Goal: Task Accomplishment & Management: Manage account settings

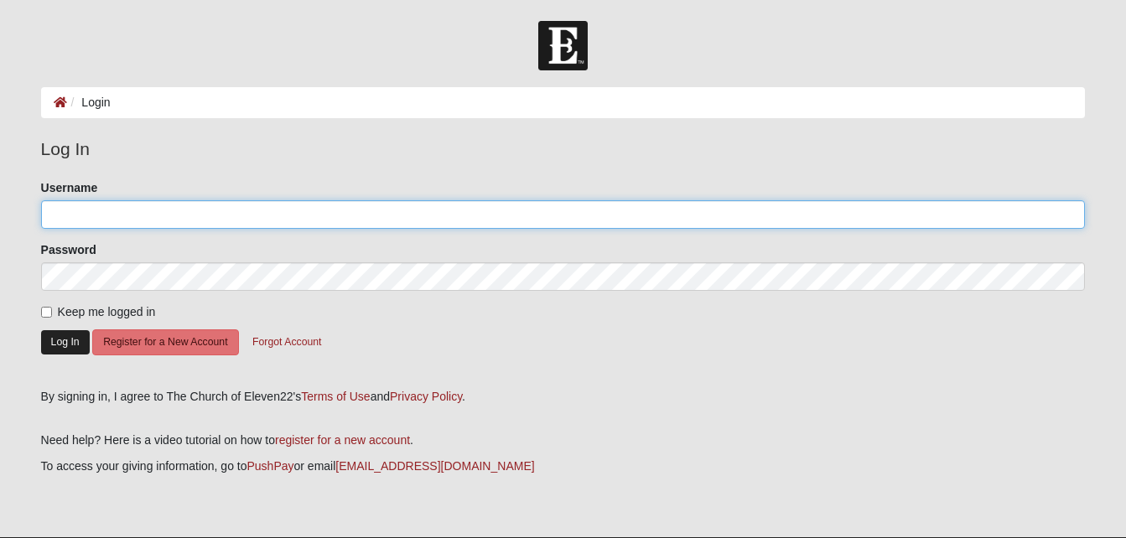
type input "MWinters"
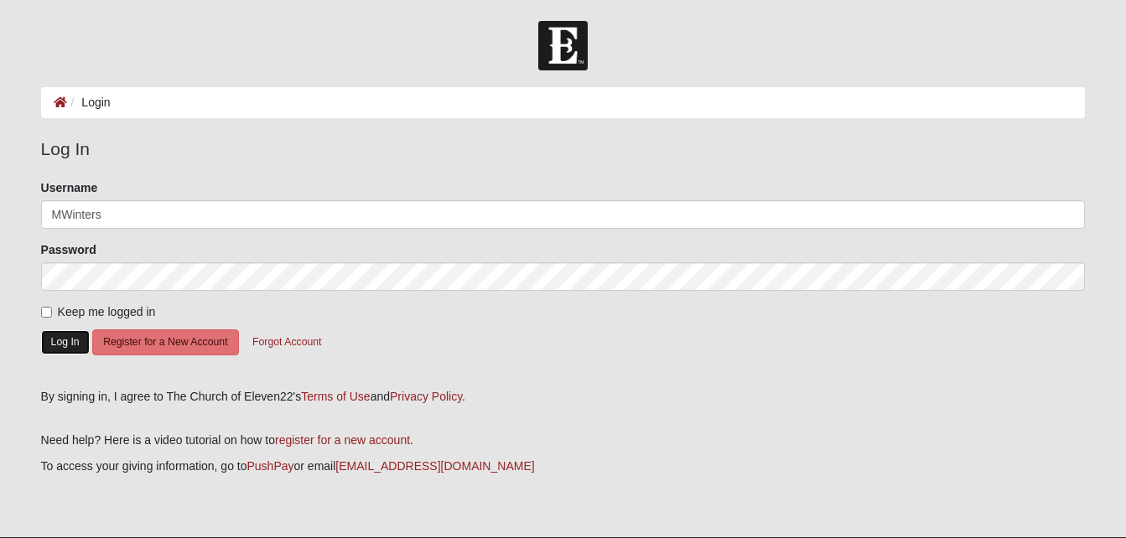
click at [65, 344] on button "Log In" at bounding box center [65, 342] width 49 height 24
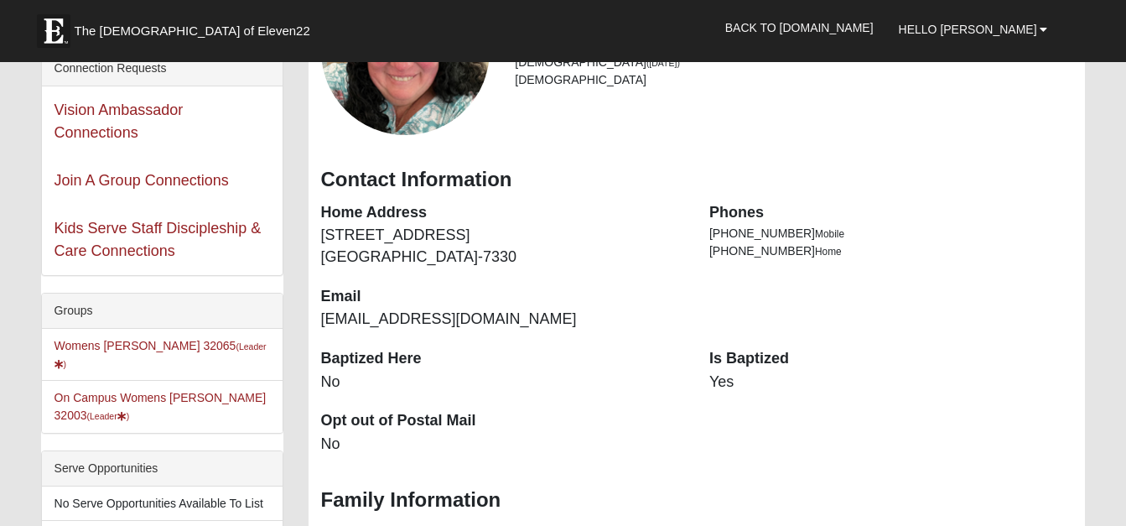
scroll to position [235, 0]
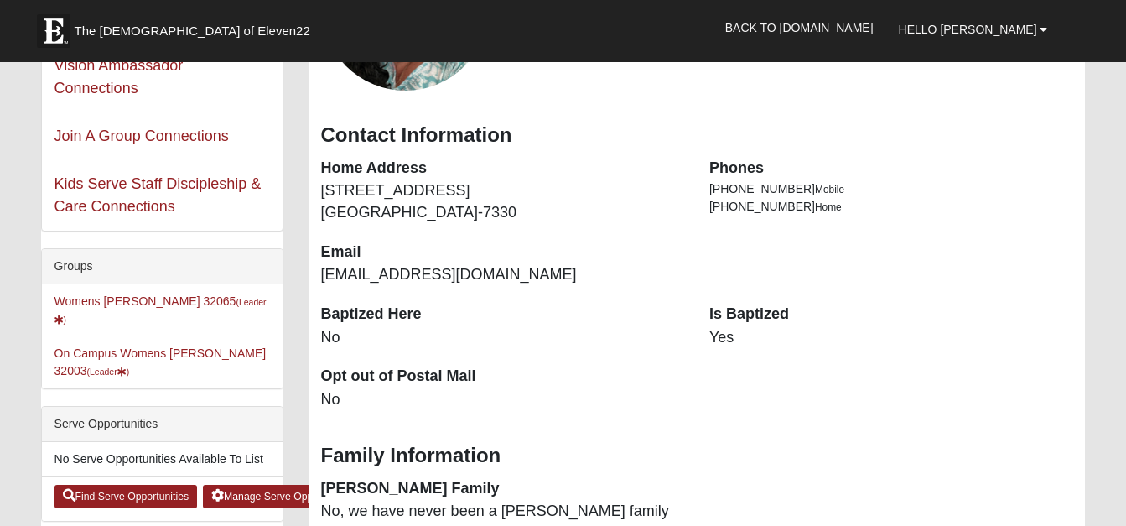
click at [184, 335] on li "On Campus Womens Winters 32003 (Leader )" at bounding box center [162, 361] width 241 height 53
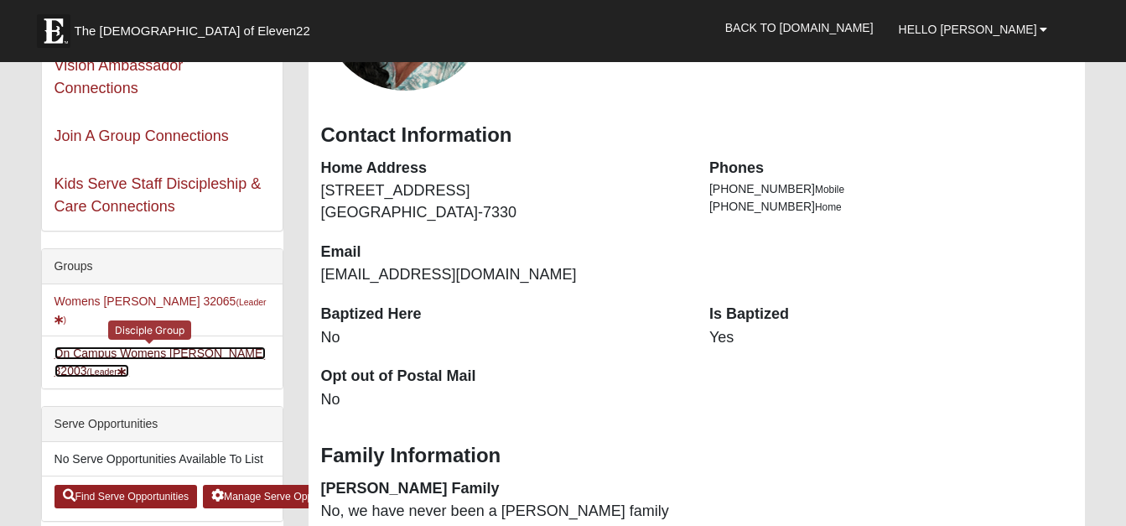
click at [181, 346] on link "On Campus Womens Winters 32003 (Leader )" at bounding box center [161, 361] width 212 height 31
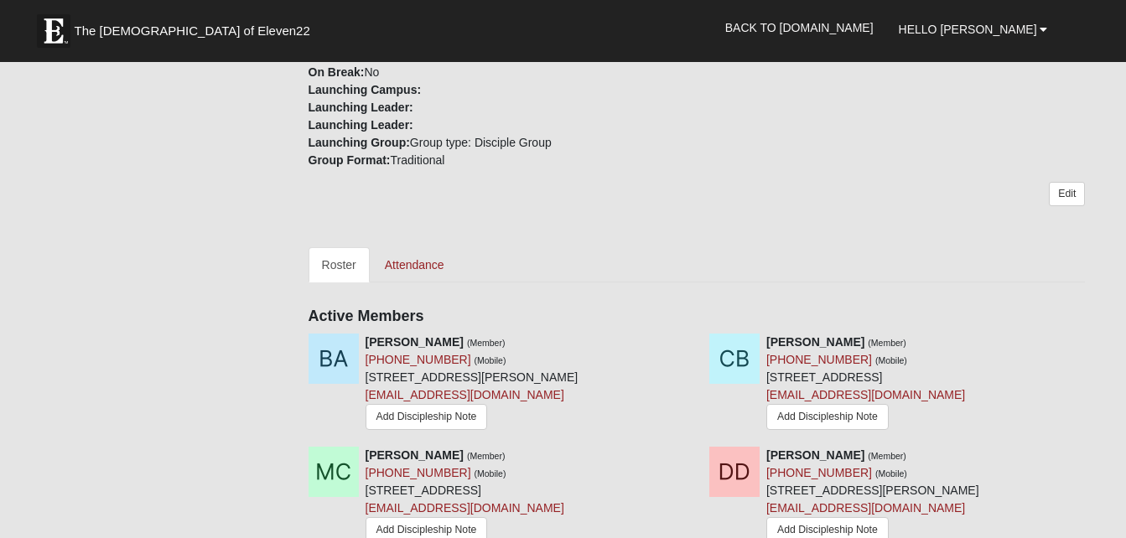
scroll to position [604, 0]
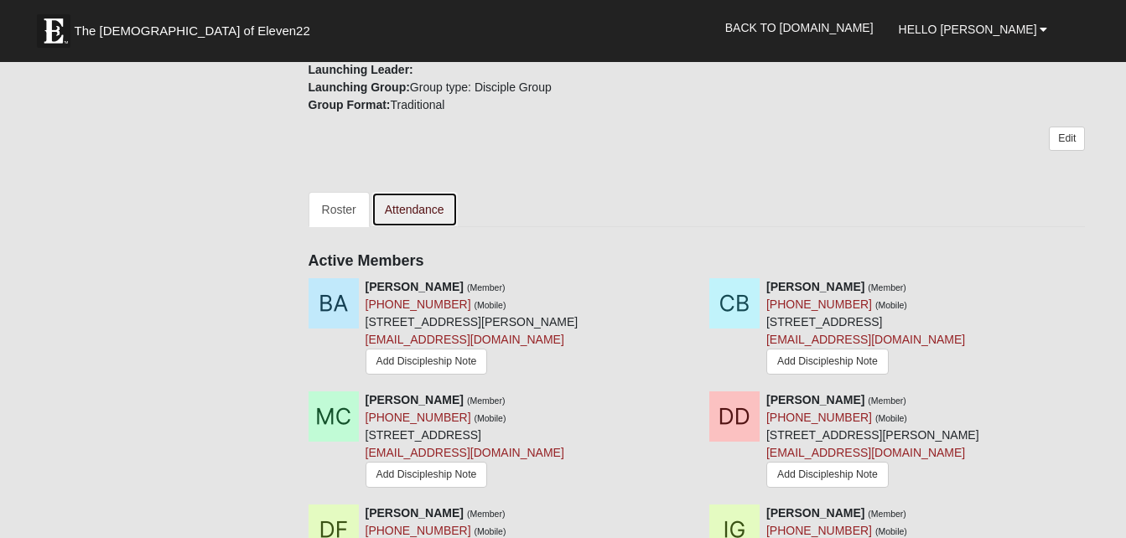
click at [410, 213] on link "Attendance" at bounding box center [415, 209] width 86 height 35
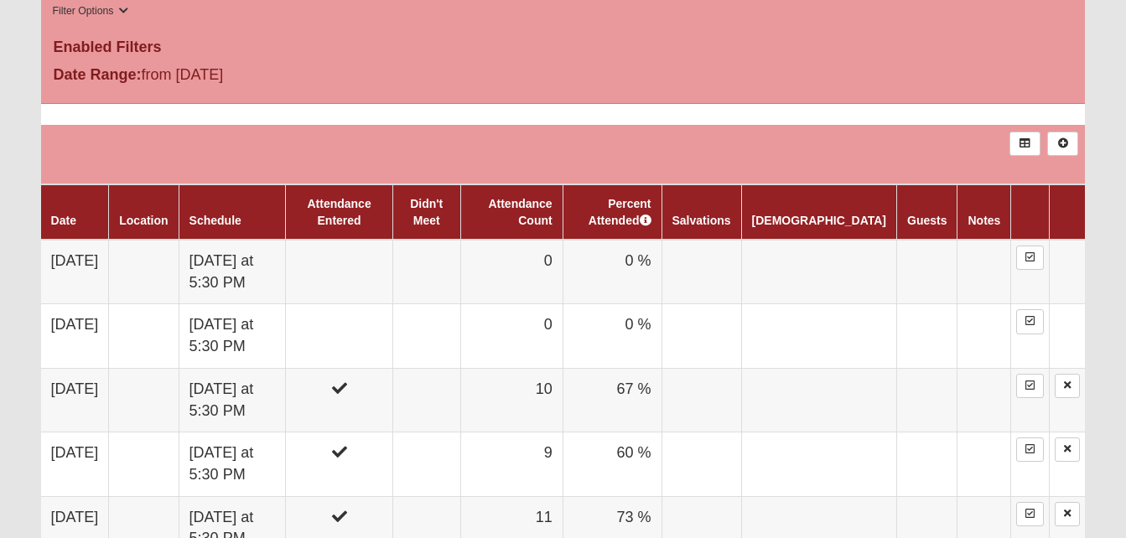
scroll to position [883, 0]
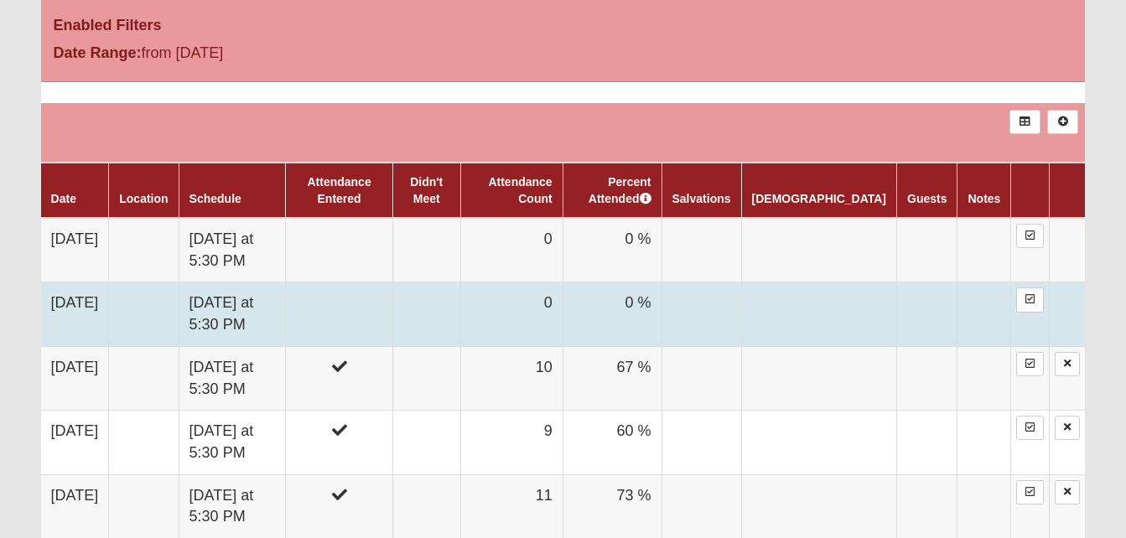
click at [563, 287] on td "0" at bounding box center [511, 315] width 102 height 64
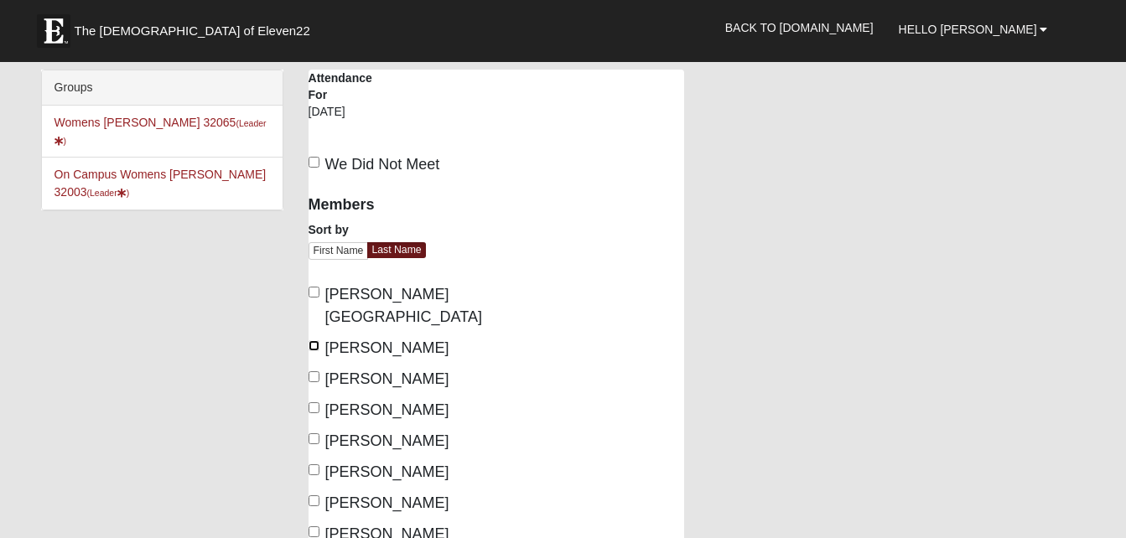
click at [317, 340] on input "[PERSON_NAME]" at bounding box center [314, 345] width 11 height 11
checkbox input "true"
click at [312, 403] on input "[PERSON_NAME]" at bounding box center [314, 408] width 11 height 11
checkbox input "true"
click at [314, 496] on input "[PERSON_NAME]" at bounding box center [314, 501] width 11 height 11
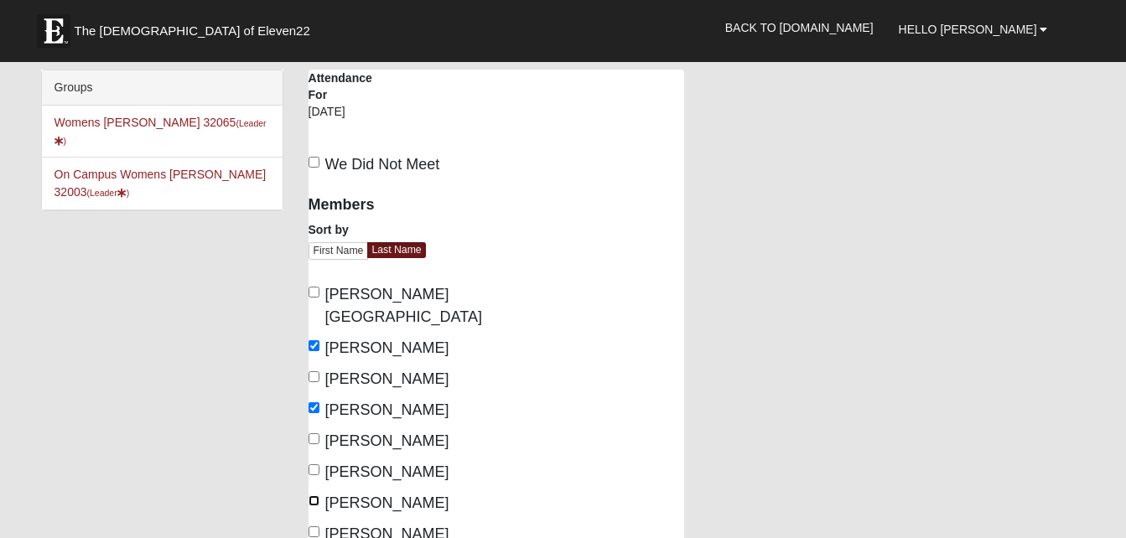
checkbox input "true"
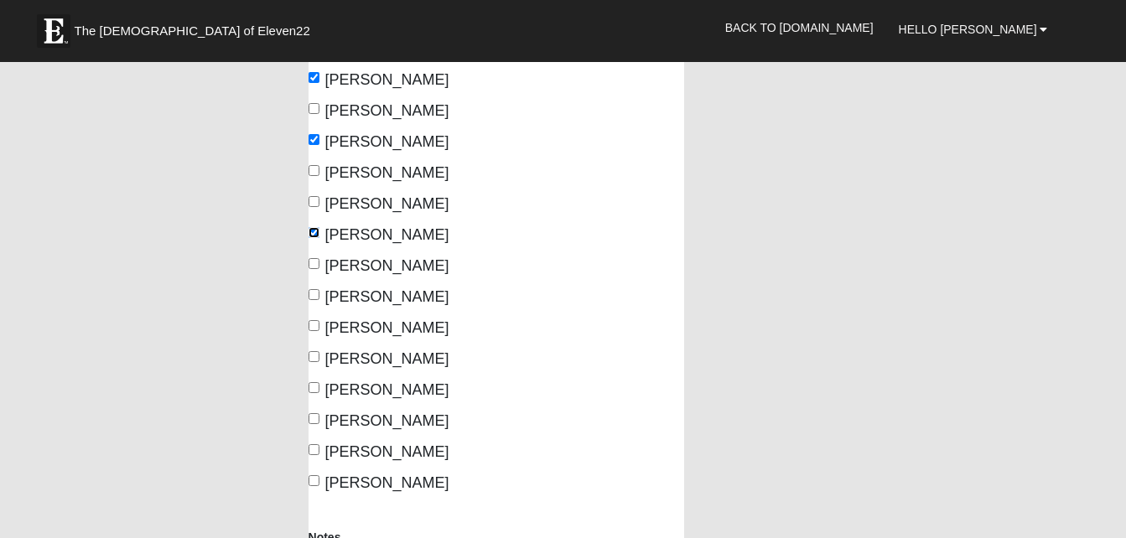
scroll to position [302, 0]
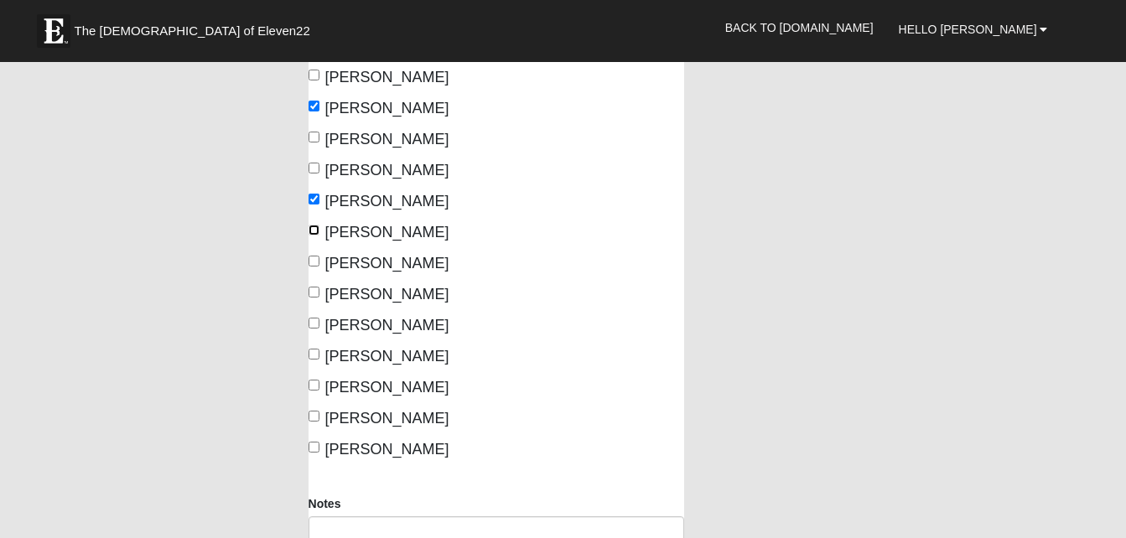
click at [317, 232] on input "King, Deb" at bounding box center [314, 230] width 11 height 11
checkbox input "true"
click at [315, 292] on input "Puentes, Emily" at bounding box center [314, 292] width 11 height 11
checkbox input "true"
click at [313, 351] on input "Rountree, Rehia" at bounding box center [314, 354] width 11 height 11
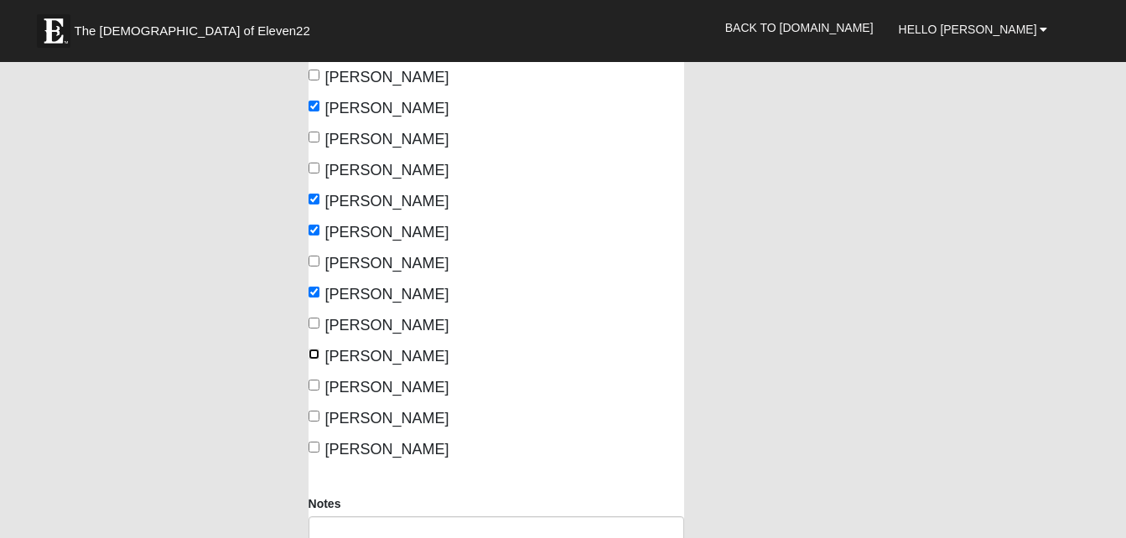
checkbox input "true"
click at [313, 387] on input "Schmidl, Tami" at bounding box center [314, 385] width 11 height 11
checkbox input "true"
click at [309, 423] on label "Scholl, Ashli" at bounding box center [379, 419] width 141 height 23
click at [309, 422] on input "Scholl, Ashli" at bounding box center [314, 416] width 11 height 11
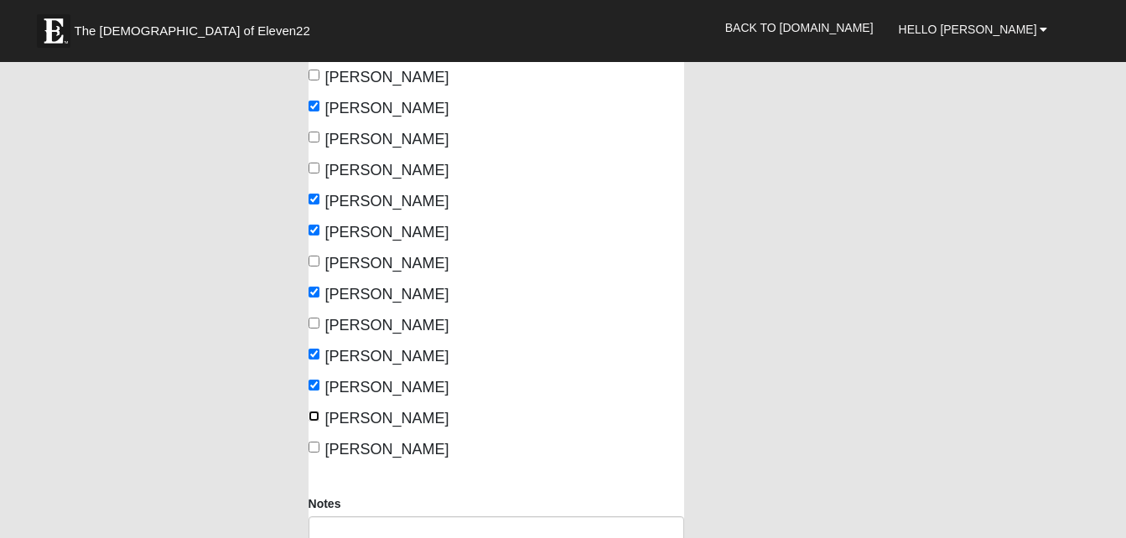
checkbox input "true"
click at [314, 444] on input "Winters, Mary" at bounding box center [314, 447] width 11 height 11
checkbox input "true"
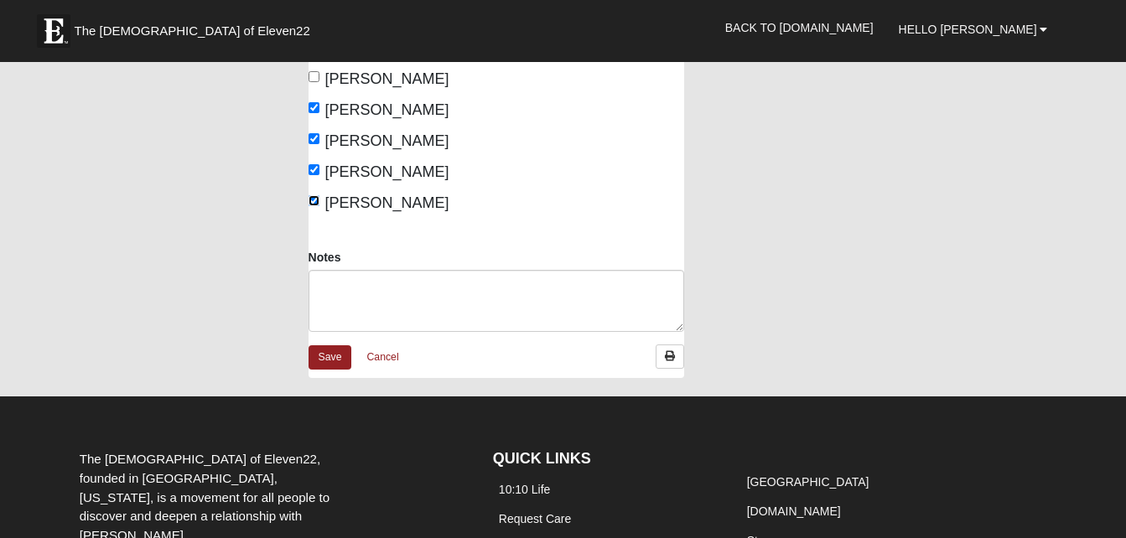
scroll to position [582, 0]
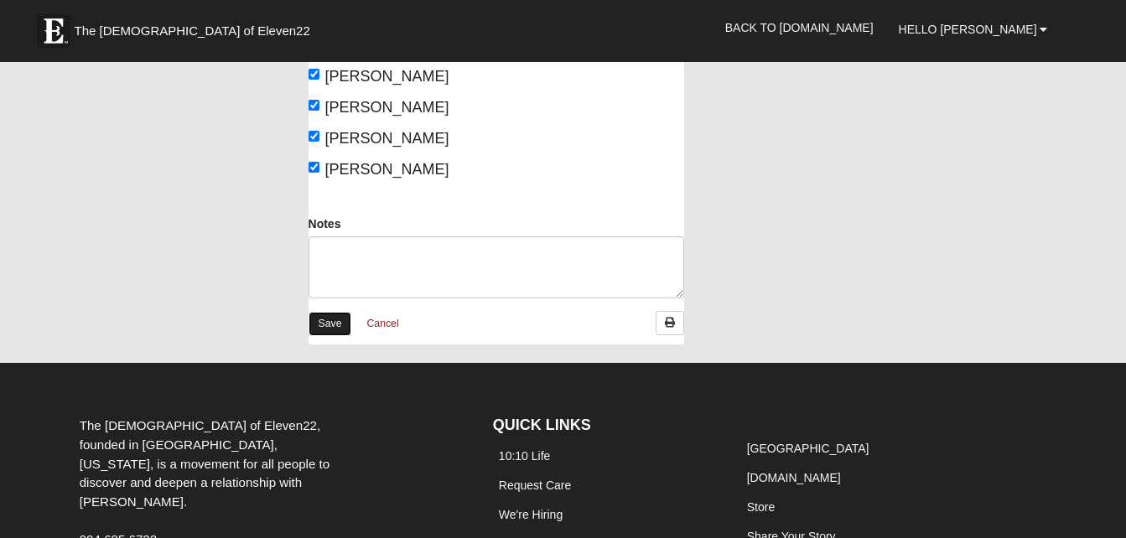
click at [335, 325] on link "Save" at bounding box center [331, 324] width 44 height 24
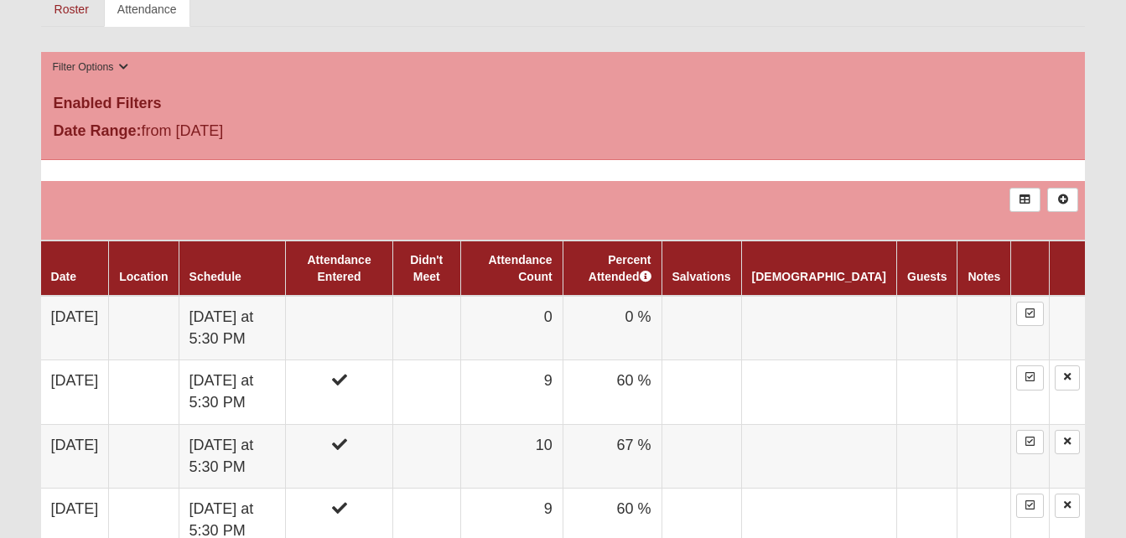
scroll to position [839, 0]
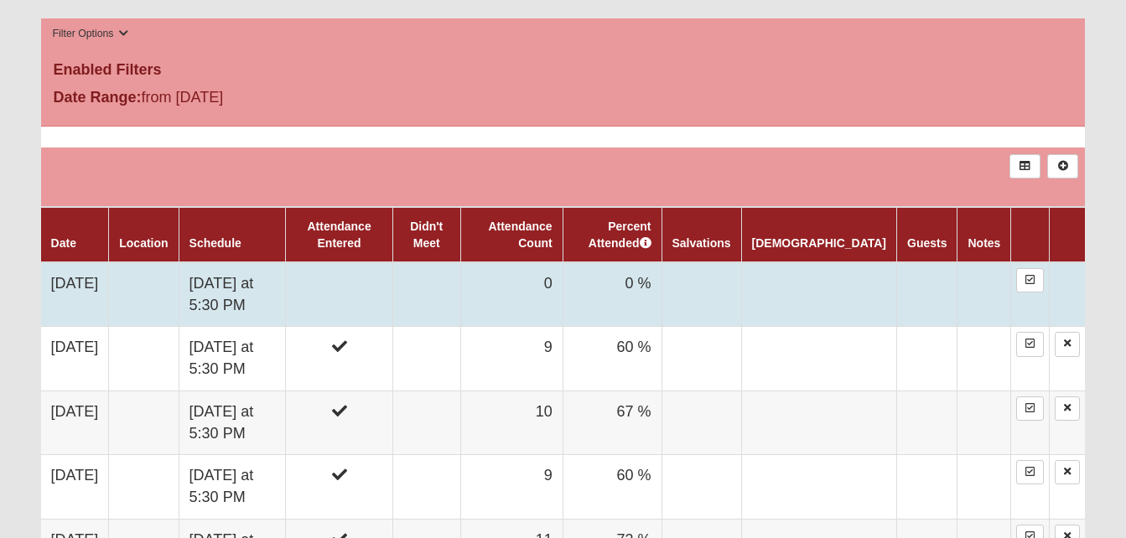
click at [563, 268] on td "0" at bounding box center [511, 294] width 102 height 65
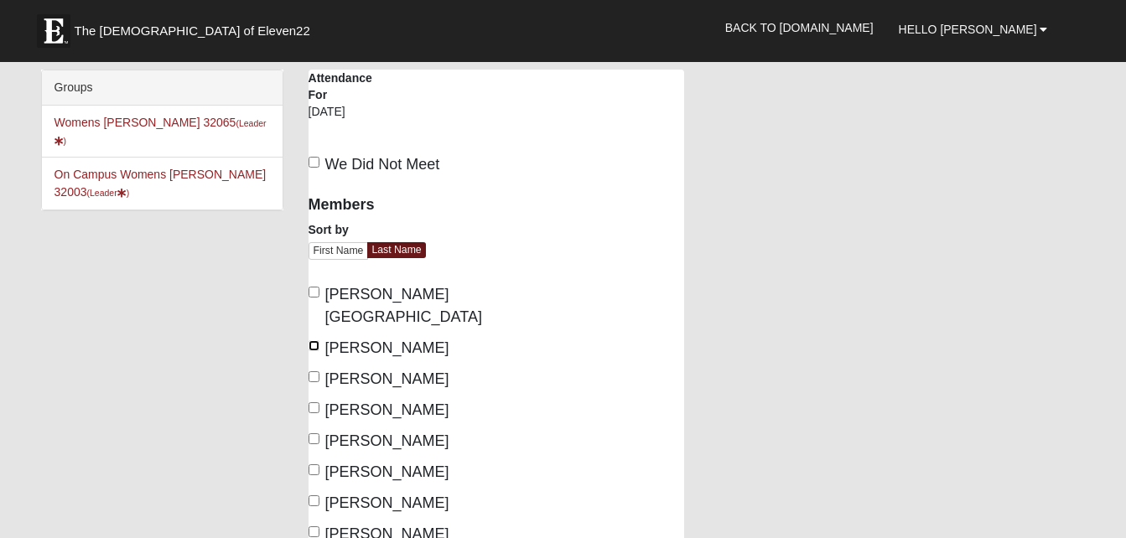
click at [314, 340] on input "[PERSON_NAME]" at bounding box center [314, 345] width 11 height 11
checkbox input "true"
click at [312, 368] on label "[PERSON_NAME]" at bounding box center [379, 379] width 141 height 23
click at [312, 372] on input "Calpo, Melissa" at bounding box center [314, 377] width 11 height 11
checkbox input "true"
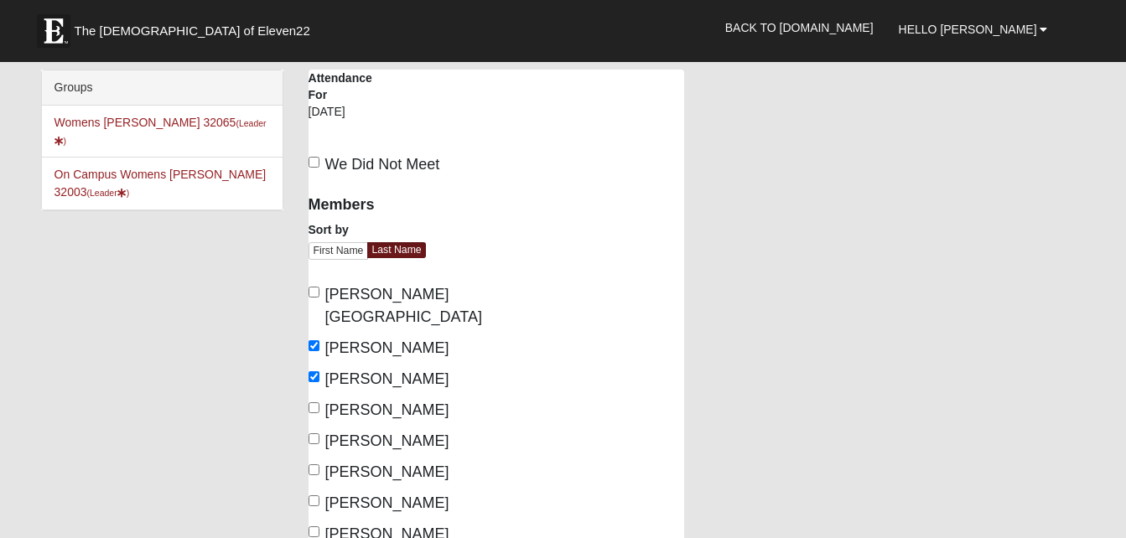
click at [309, 399] on label "Davis, Danielle" at bounding box center [379, 410] width 141 height 23
click at [309, 403] on input "Davis, Danielle" at bounding box center [314, 408] width 11 height 11
checkbox input "true"
click at [309, 465] on input "Green, Ione" at bounding box center [314, 470] width 11 height 11
checkbox input "true"
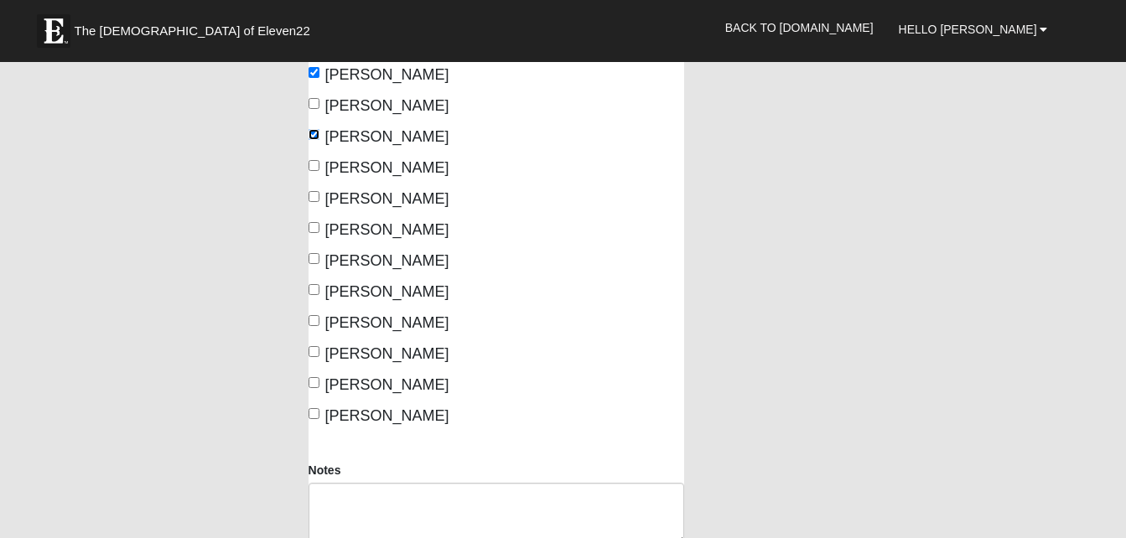
scroll to position [369, 0]
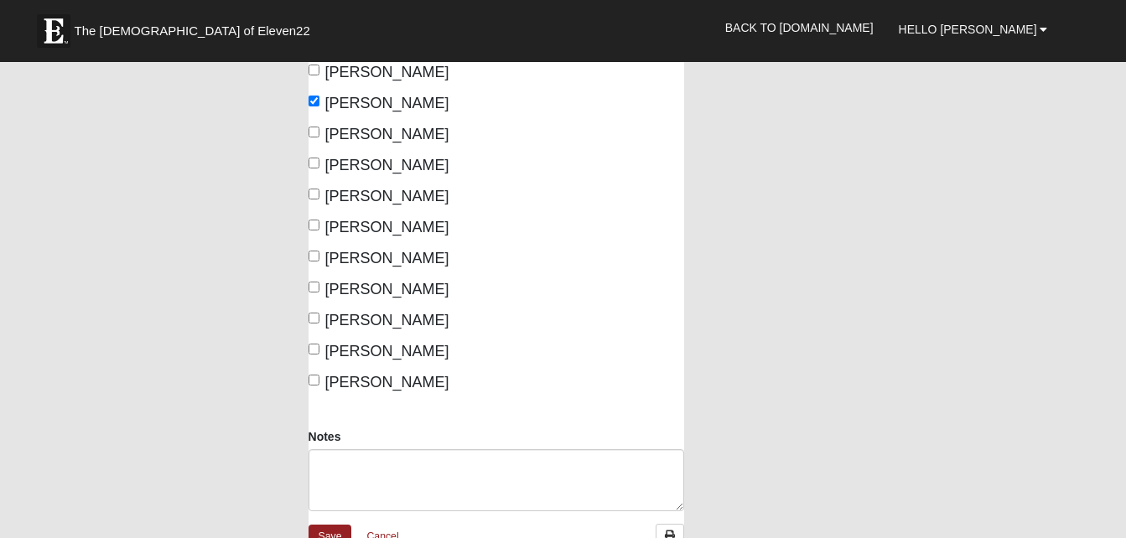
click at [323, 161] on label "King, Deb" at bounding box center [379, 165] width 141 height 23
click at [320, 161] on input "King, Deb" at bounding box center [314, 163] width 11 height 11
checkbox input "true"
click at [313, 312] on label "Schmidl, Tami" at bounding box center [379, 320] width 141 height 23
click at [313, 313] on input "Schmidl, Tami" at bounding box center [314, 318] width 11 height 11
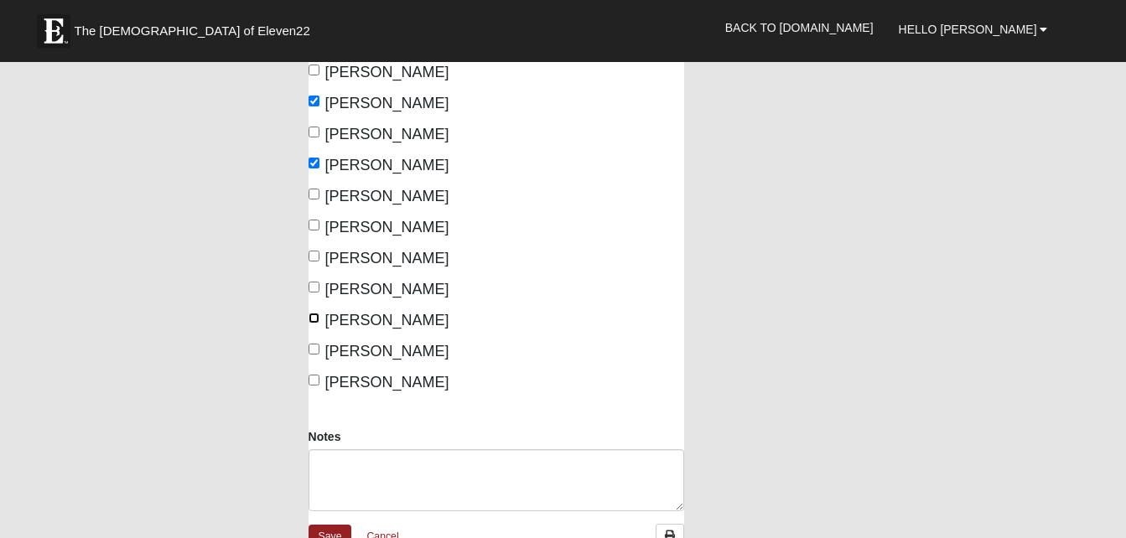
checkbox input "true"
click at [313, 352] on input "Scholl, Ashli" at bounding box center [314, 349] width 11 height 11
checkbox input "true"
click at [312, 382] on input "Winters, Mary" at bounding box center [314, 380] width 11 height 11
checkbox input "true"
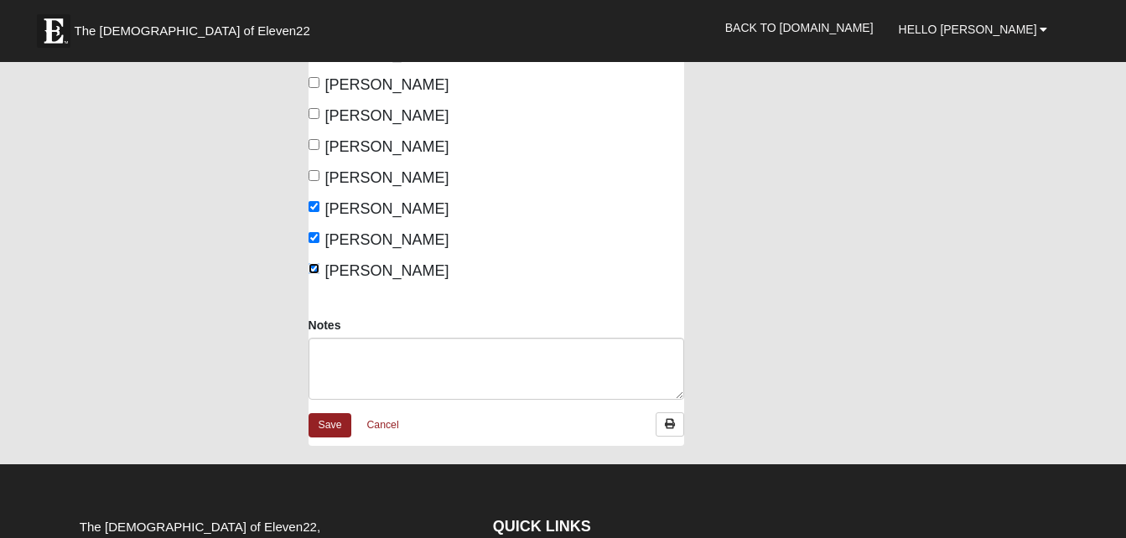
scroll to position [581, 0]
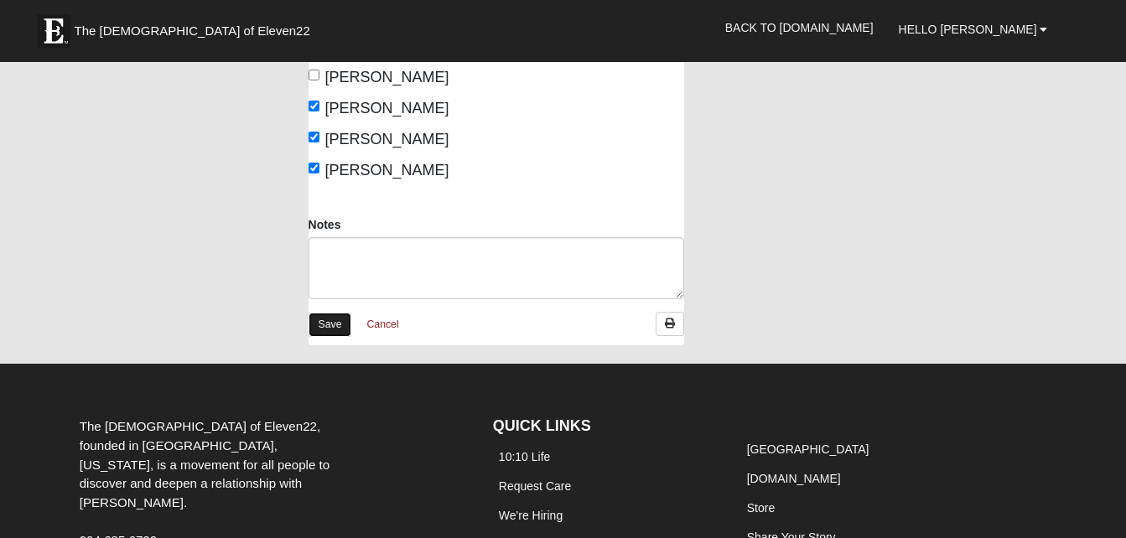
click at [331, 325] on link "Save" at bounding box center [331, 325] width 44 height 24
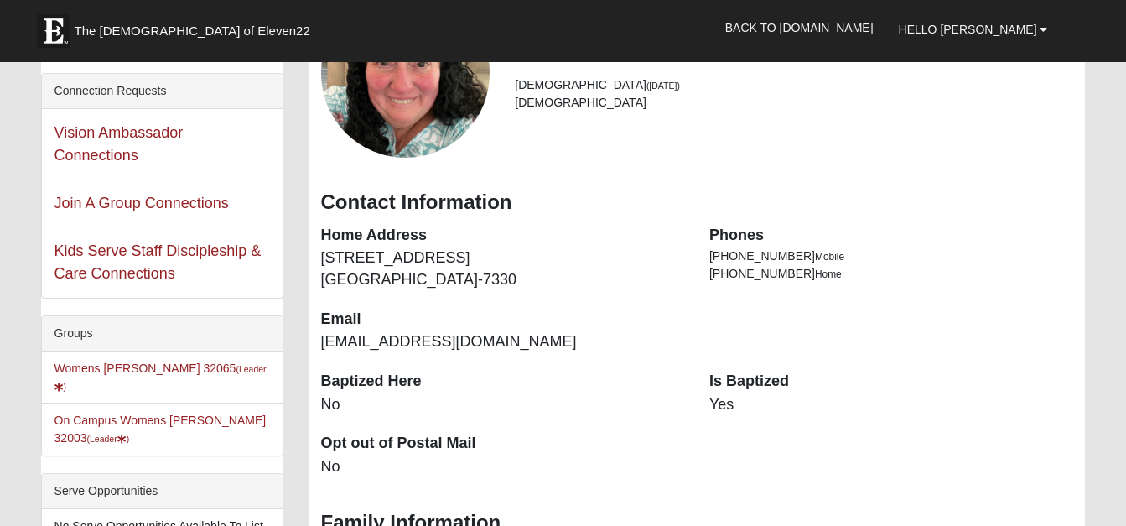
scroll to position [268, 0]
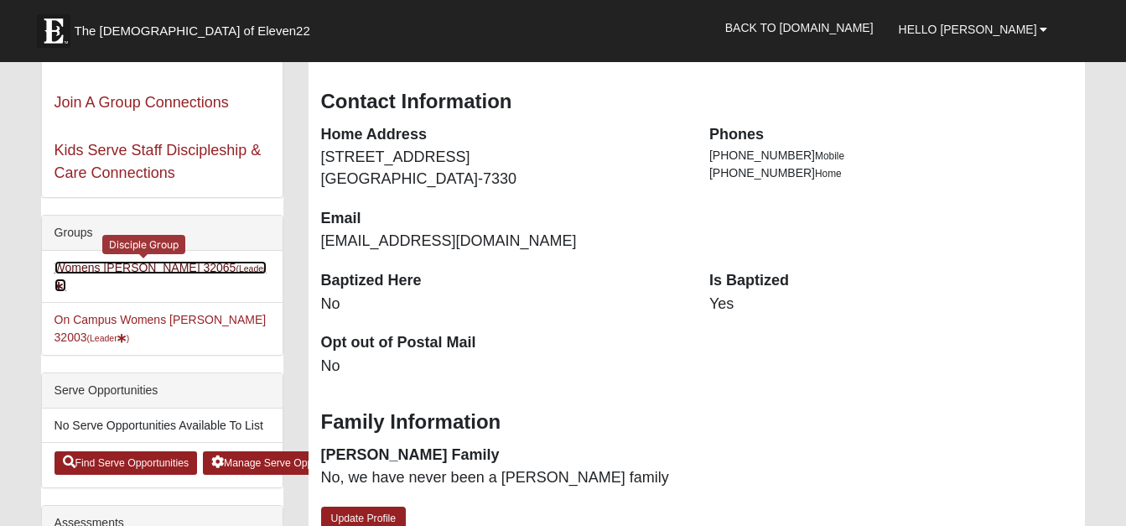
click at [160, 266] on link "Womens Winters 32065 (Leader )" at bounding box center [161, 276] width 212 height 31
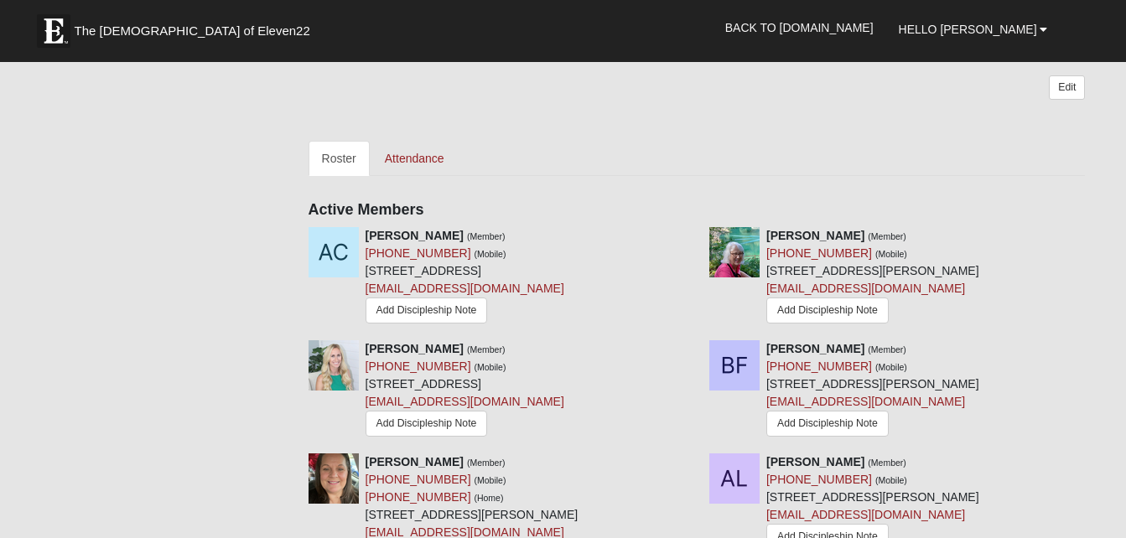
scroll to position [682, 0]
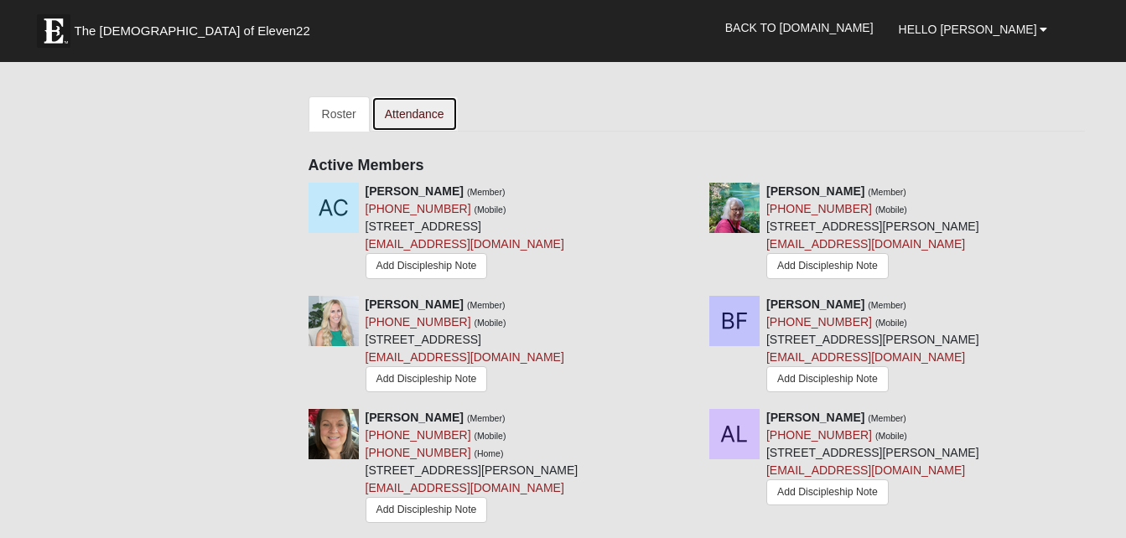
click at [407, 118] on link "Attendance" at bounding box center [415, 113] width 86 height 35
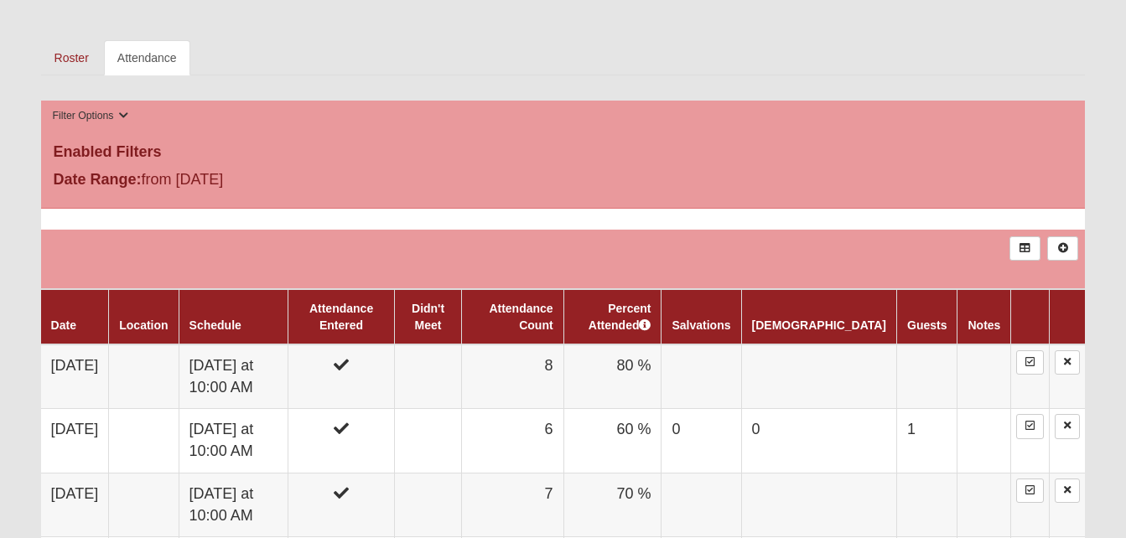
scroll to position [816, 0]
